Goal: Transaction & Acquisition: Purchase product/service

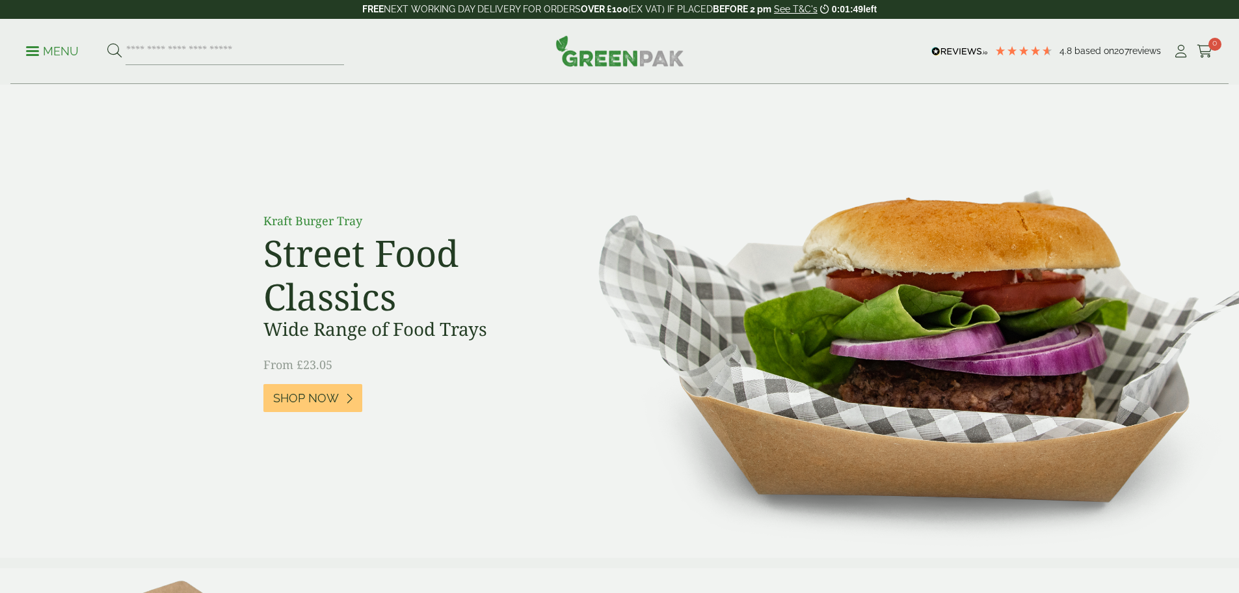
click at [68, 53] on p "Menu" at bounding box center [52, 52] width 53 height 16
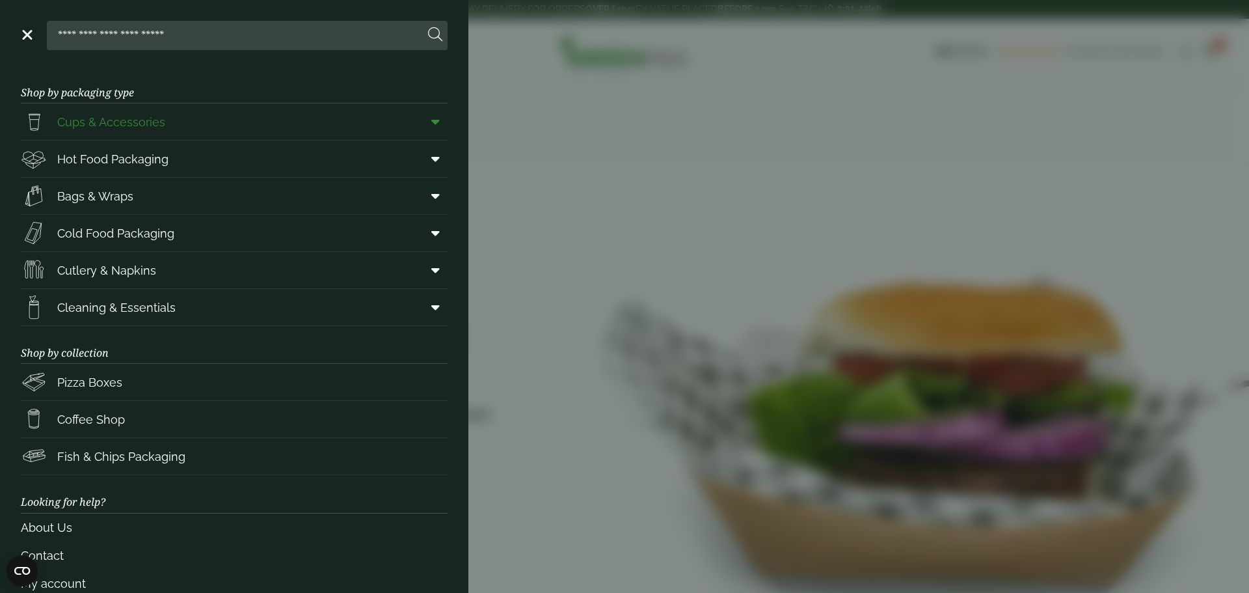
click at [92, 122] on span "Cups & Accessories" at bounding box center [111, 122] width 108 height 18
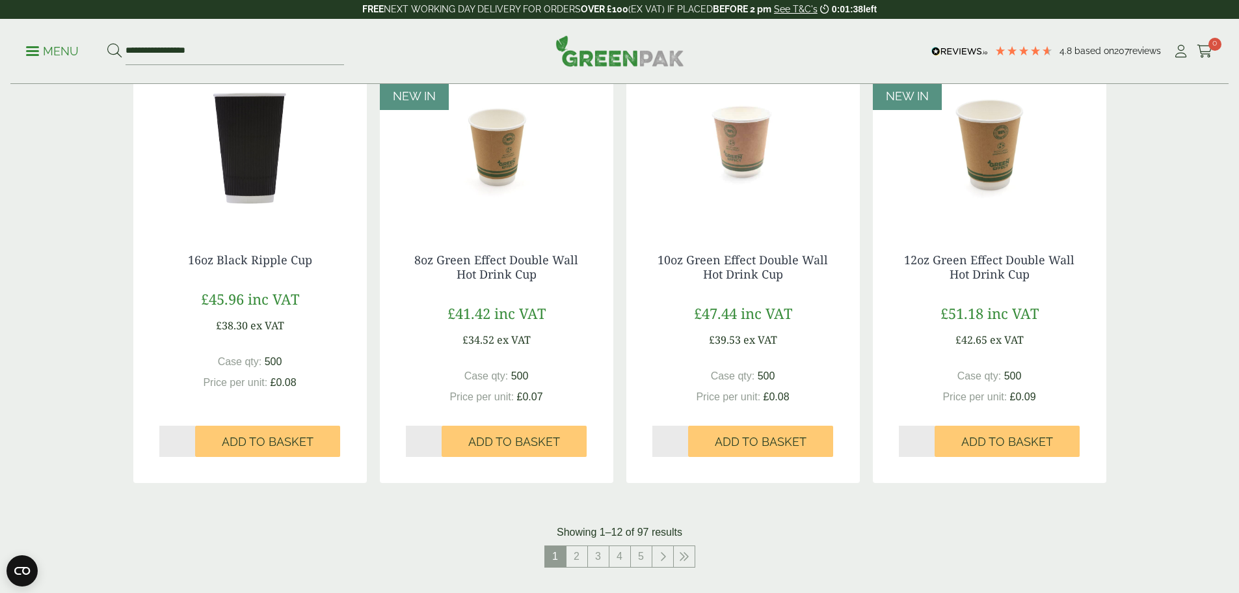
scroll to position [1171, 0]
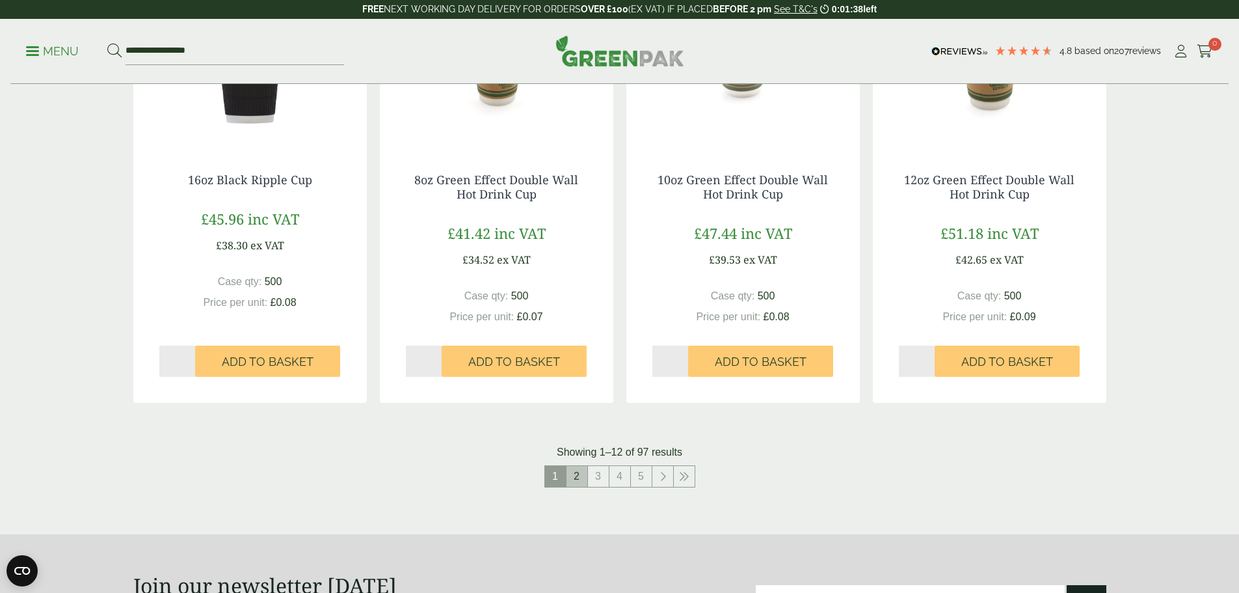
click at [579, 477] on link "2" at bounding box center [577, 476] width 21 height 21
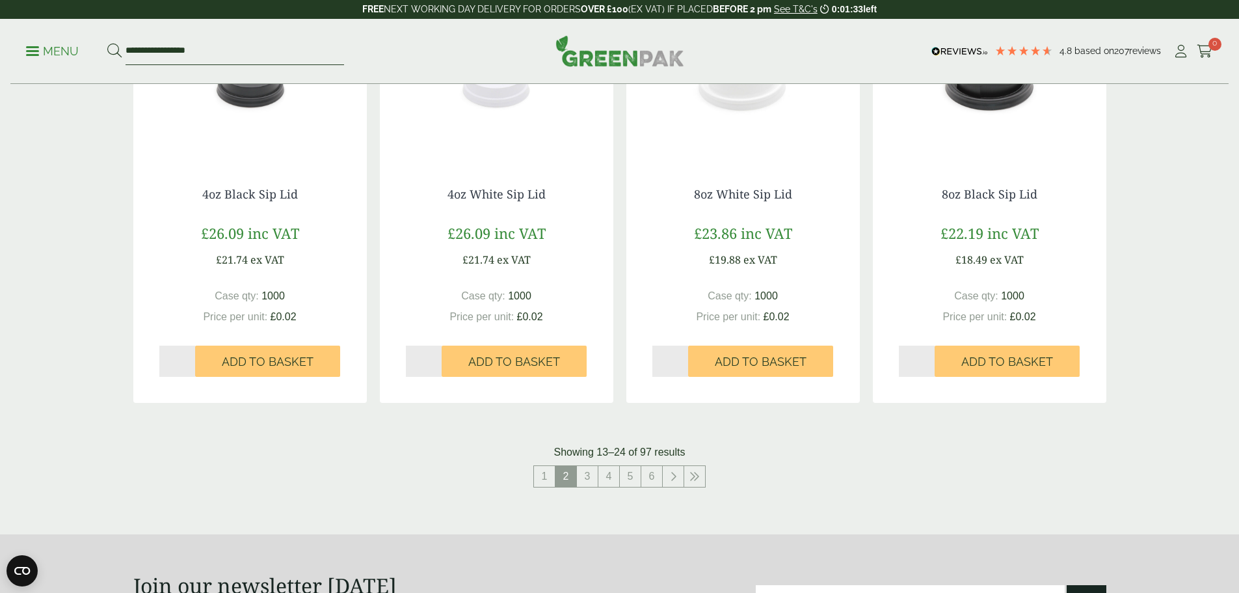
click at [245, 48] on input "**********" at bounding box center [235, 51] width 219 height 27
drag, startPoint x: 207, startPoint y: 49, endPoint x: 96, endPoint y: 49, distance: 111.9
click at [96, 49] on ul "**********" at bounding box center [185, 51] width 318 height 27
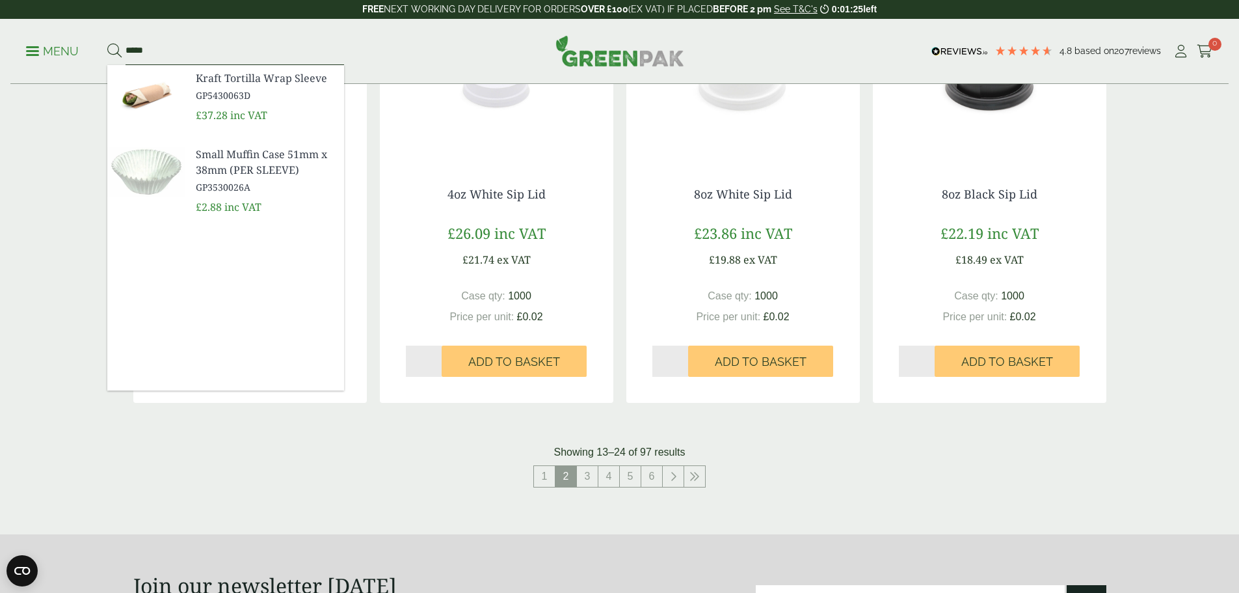
type input "*****"
click at [195, 446] on div "Showing 13–24 of 97 results" at bounding box center [619, 452] width 973 height 16
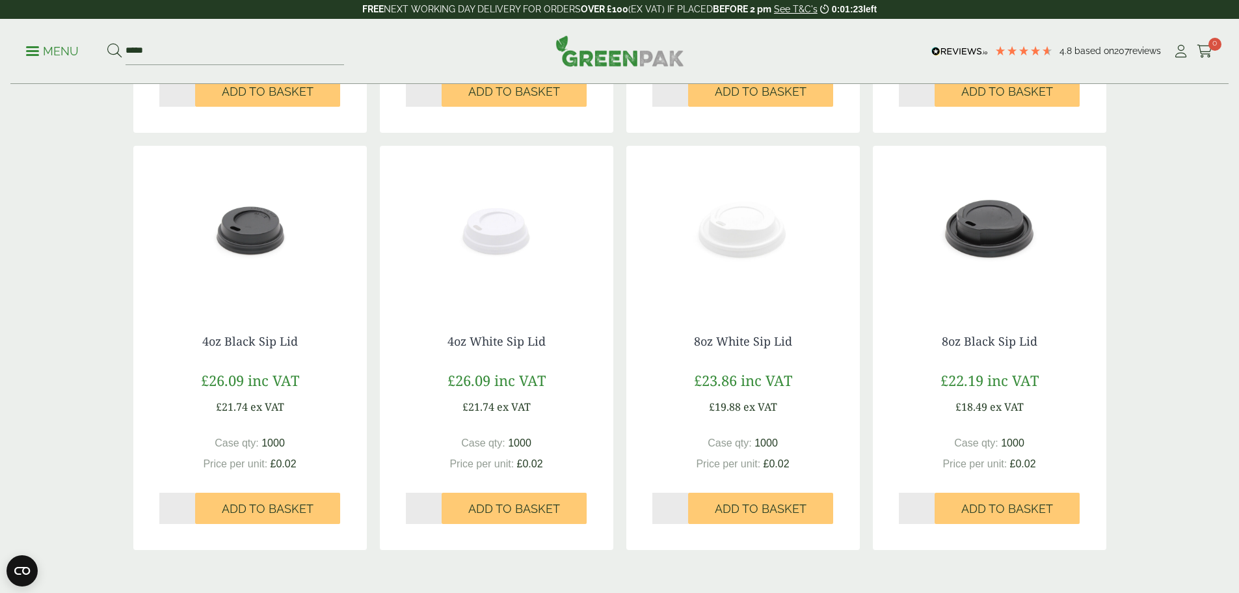
scroll to position [1171, 0]
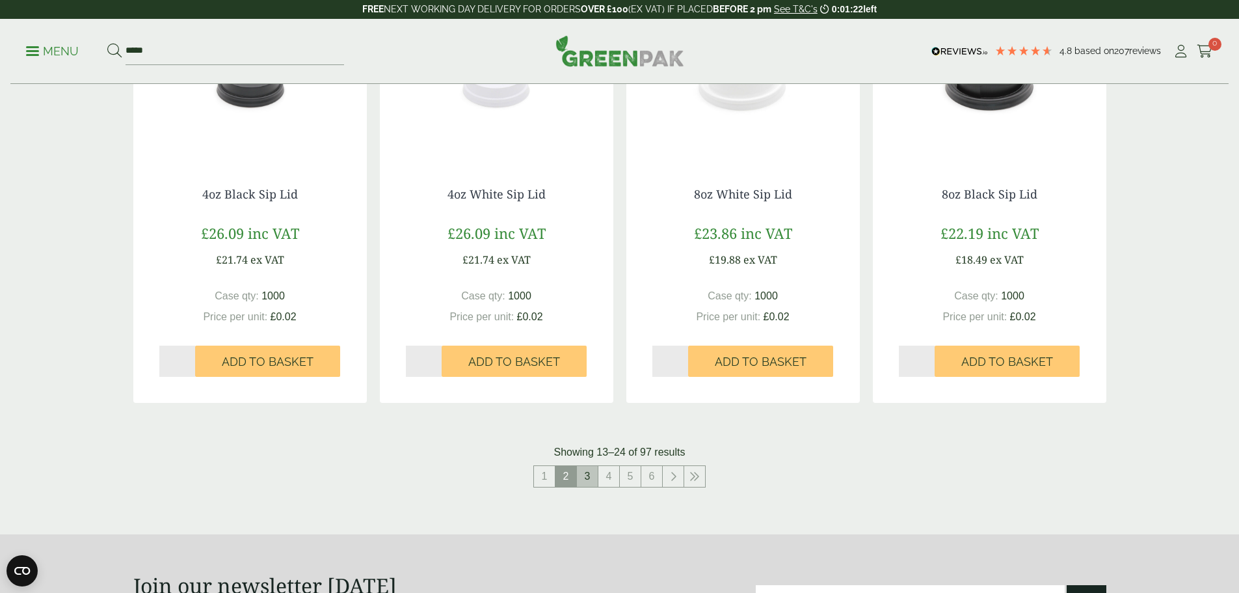
click at [589, 481] on link "3" at bounding box center [587, 476] width 21 height 21
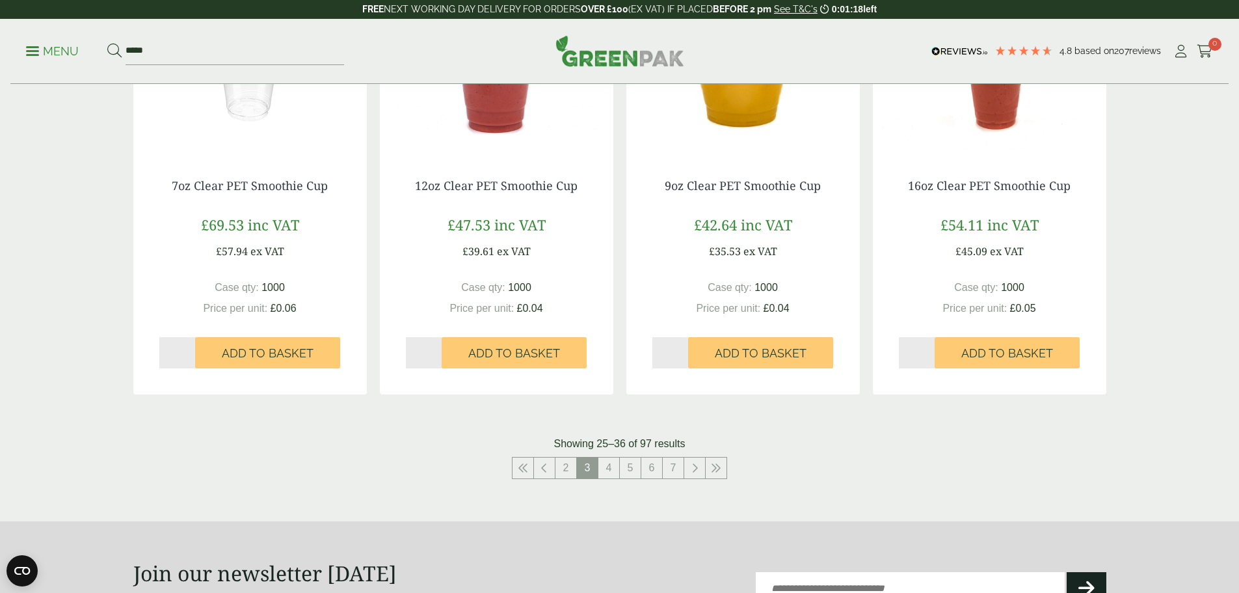
scroll to position [1366, 0]
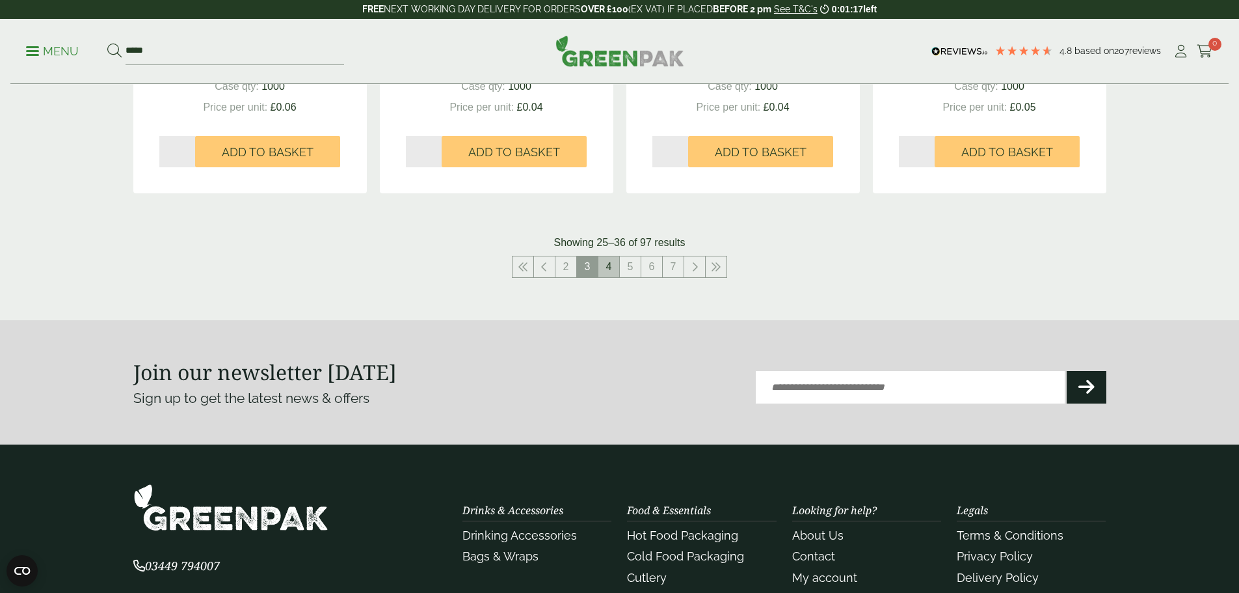
click at [607, 268] on link "4" at bounding box center [608, 266] width 21 height 21
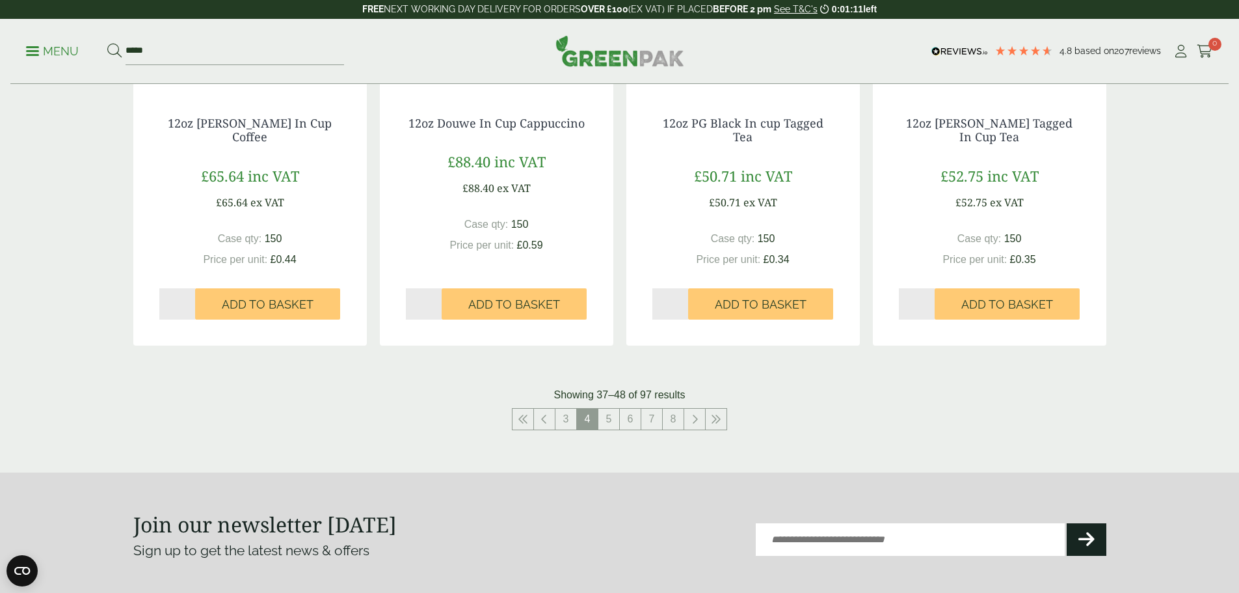
scroll to position [1431, 0]
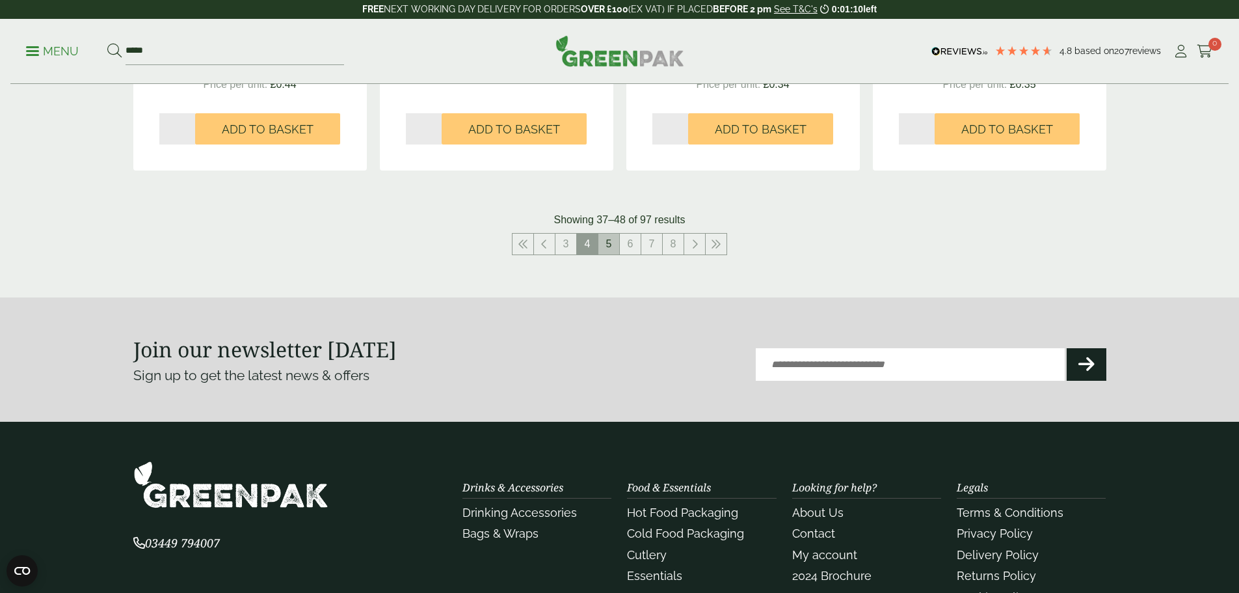
click at [607, 249] on link "5" at bounding box center [608, 244] width 21 height 21
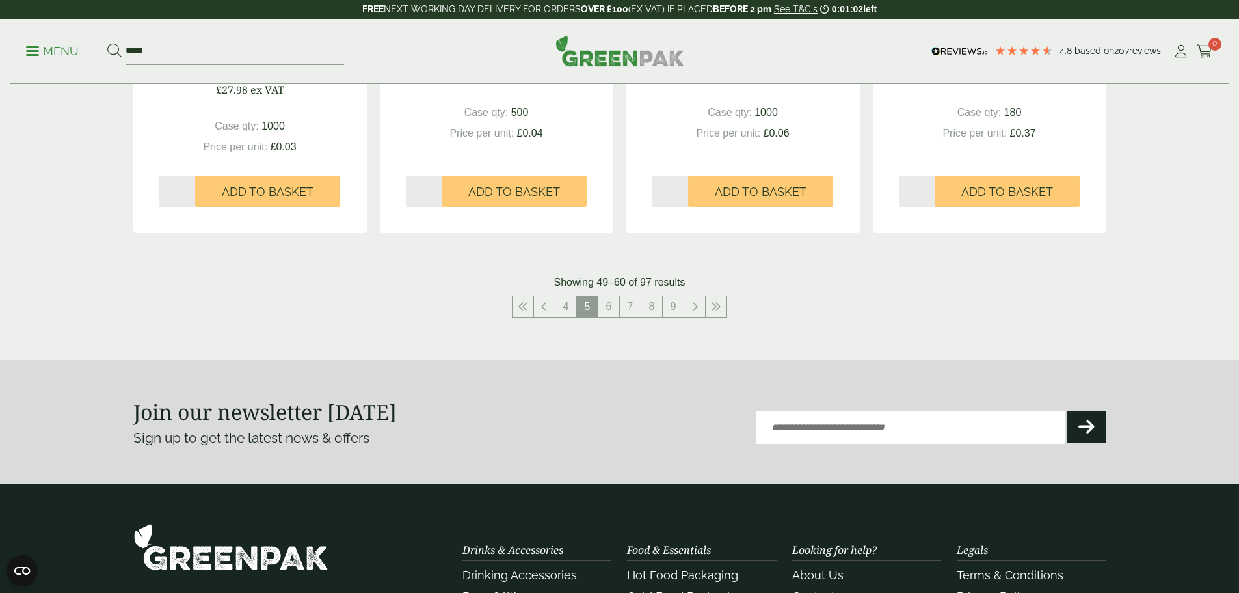
scroll to position [1366, 0]
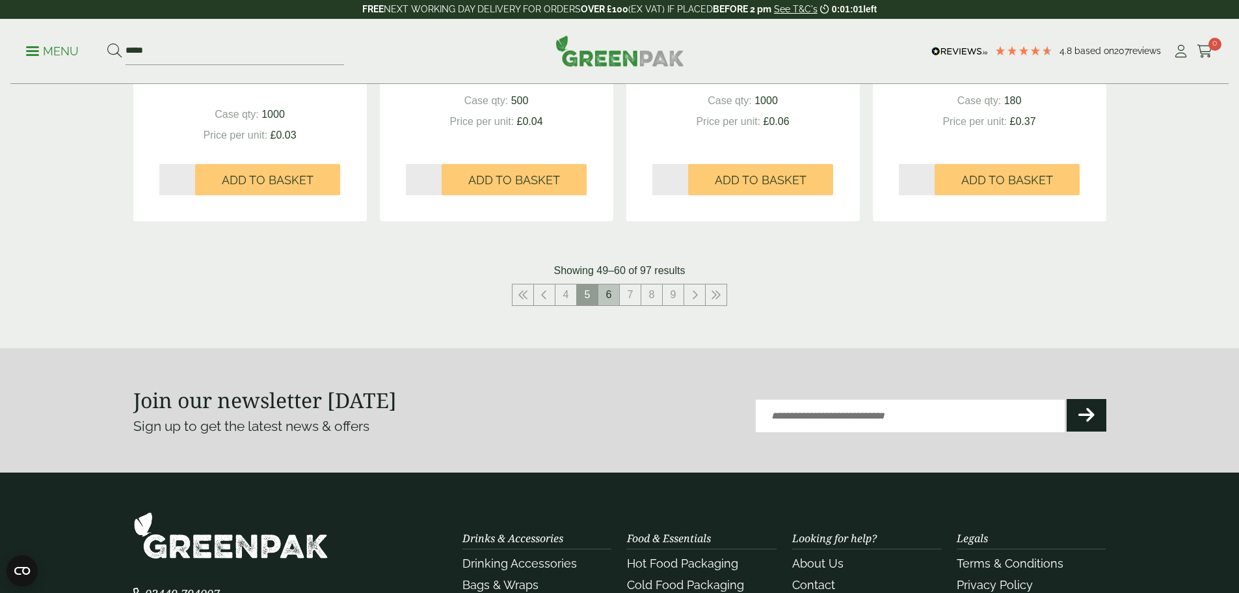
click at [610, 296] on link "6" at bounding box center [608, 294] width 21 height 21
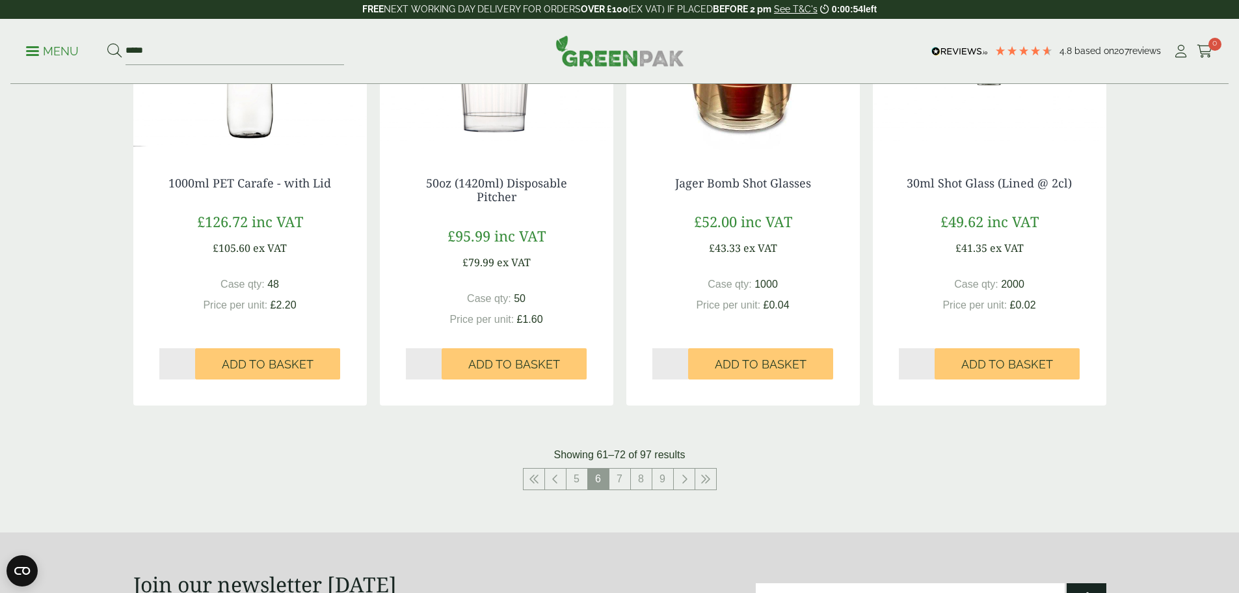
scroll to position [1366, 0]
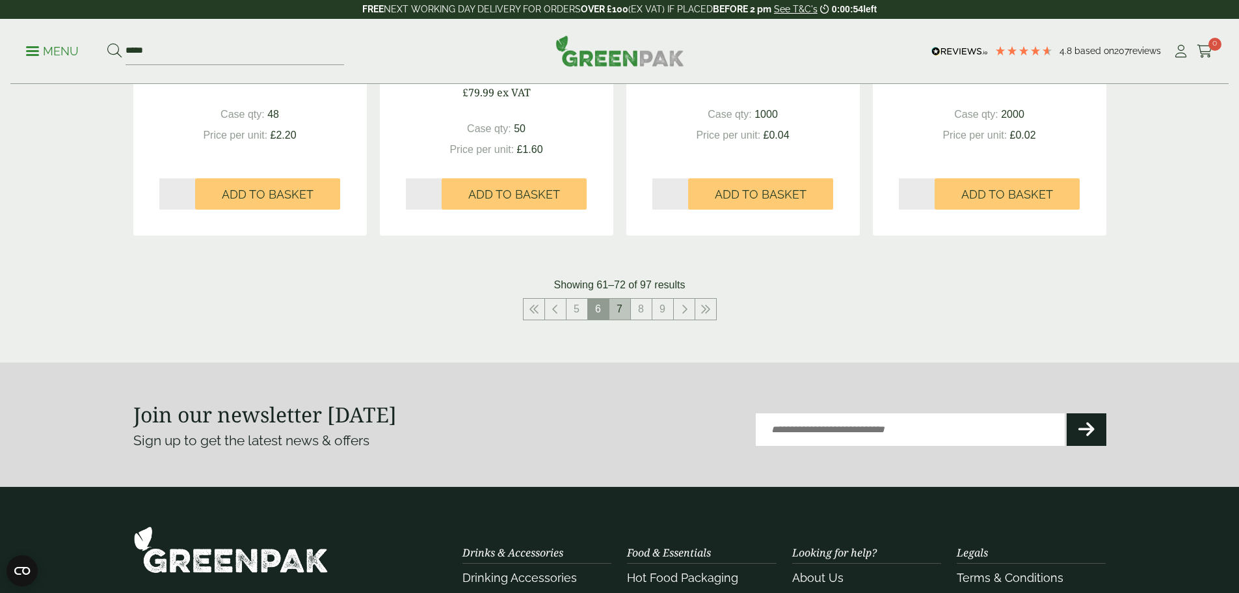
click at [613, 299] on link "7" at bounding box center [619, 309] width 21 height 21
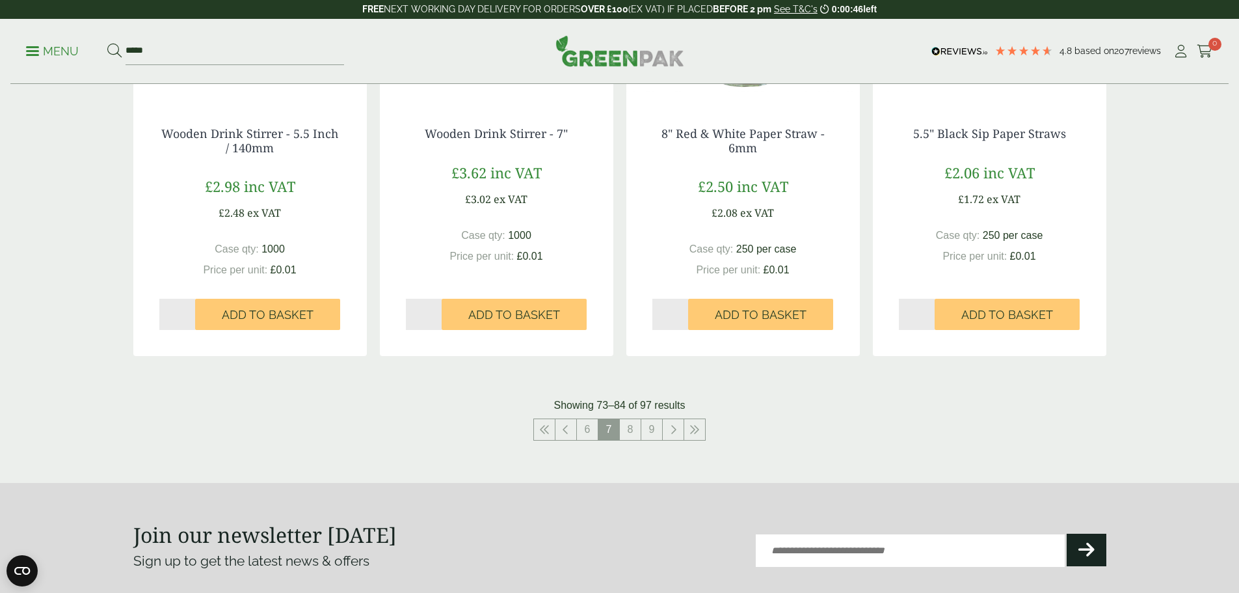
scroll to position [1366, 0]
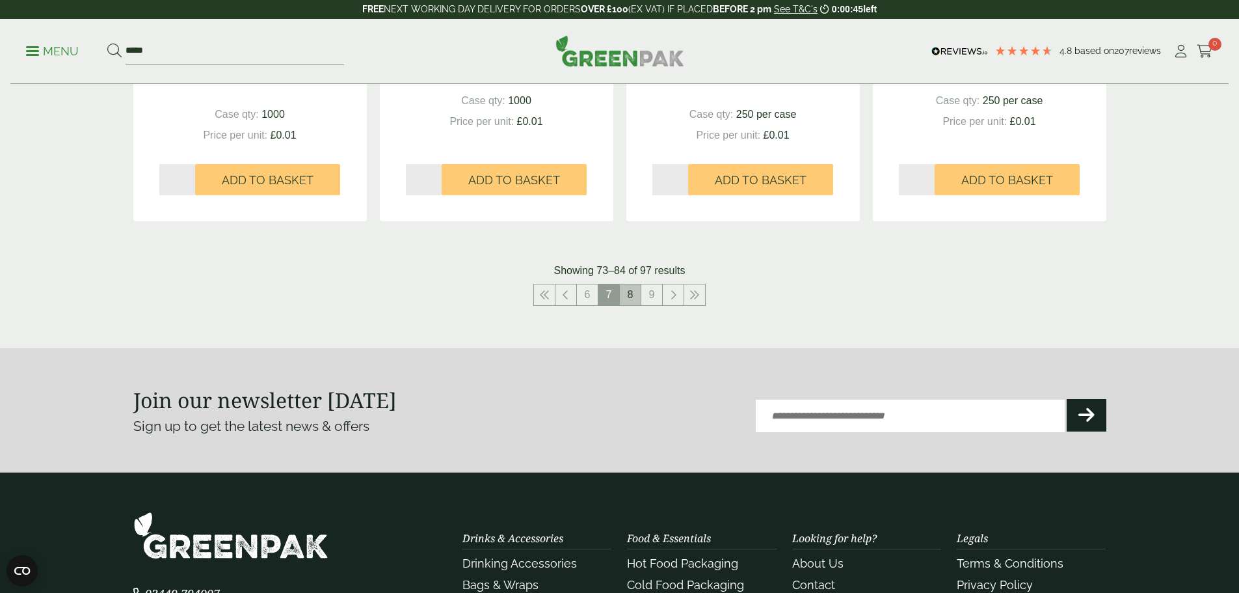
click at [631, 293] on link "8" at bounding box center [630, 294] width 21 height 21
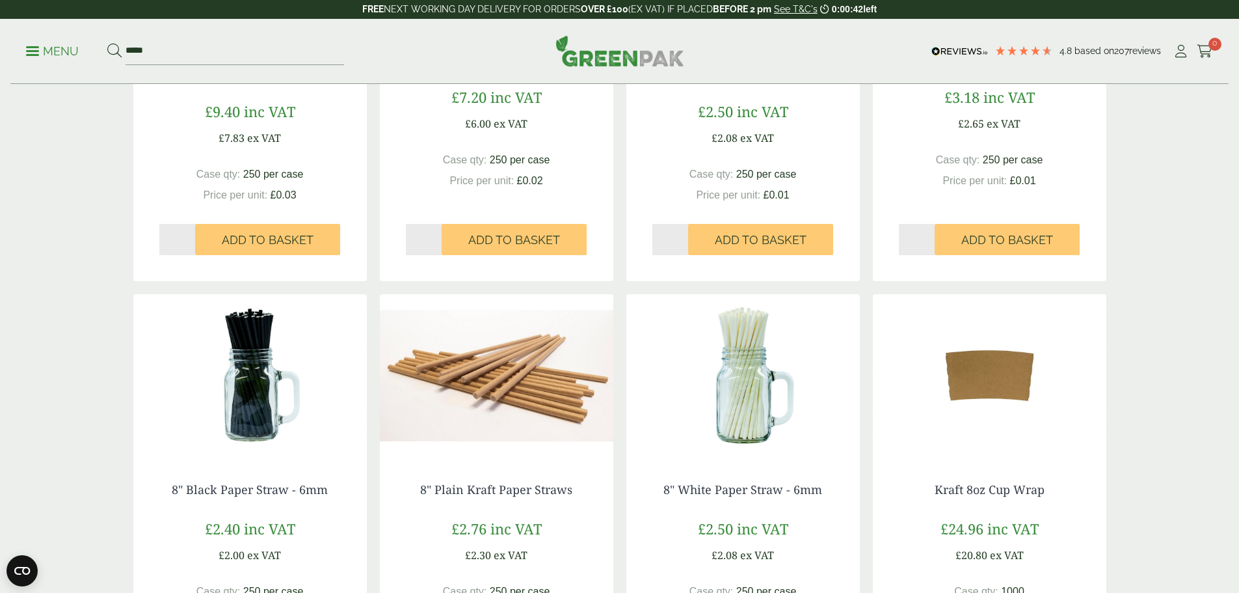
scroll to position [846, 0]
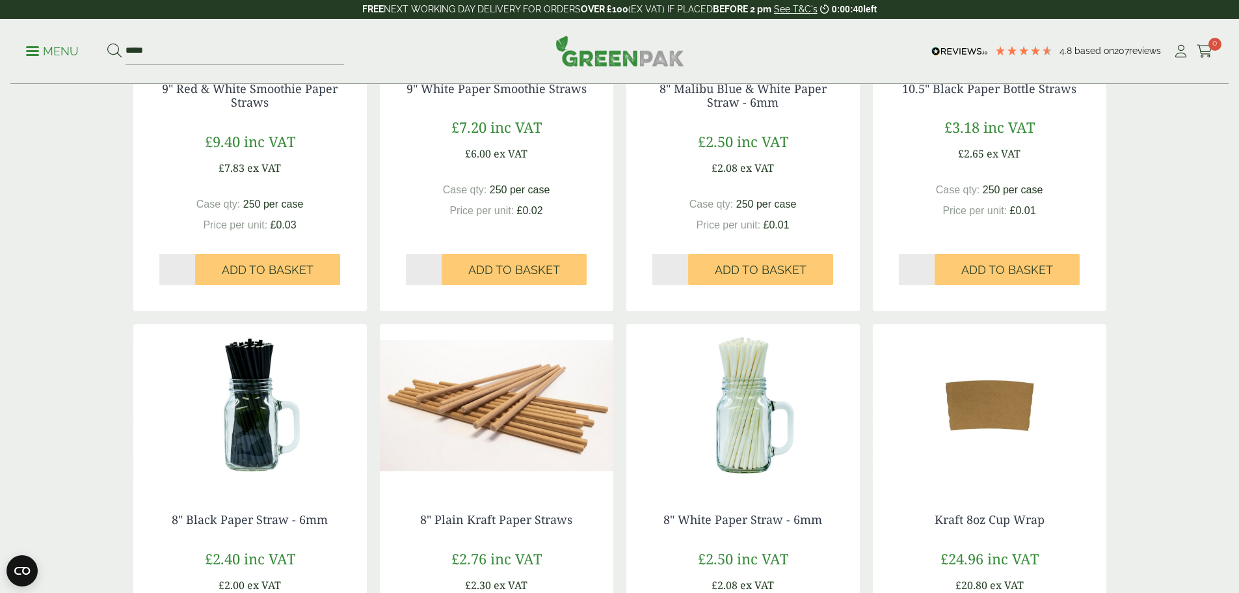
click at [1011, 403] on img at bounding box center [990, 405] width 234 height 163
